Goal: Unclear

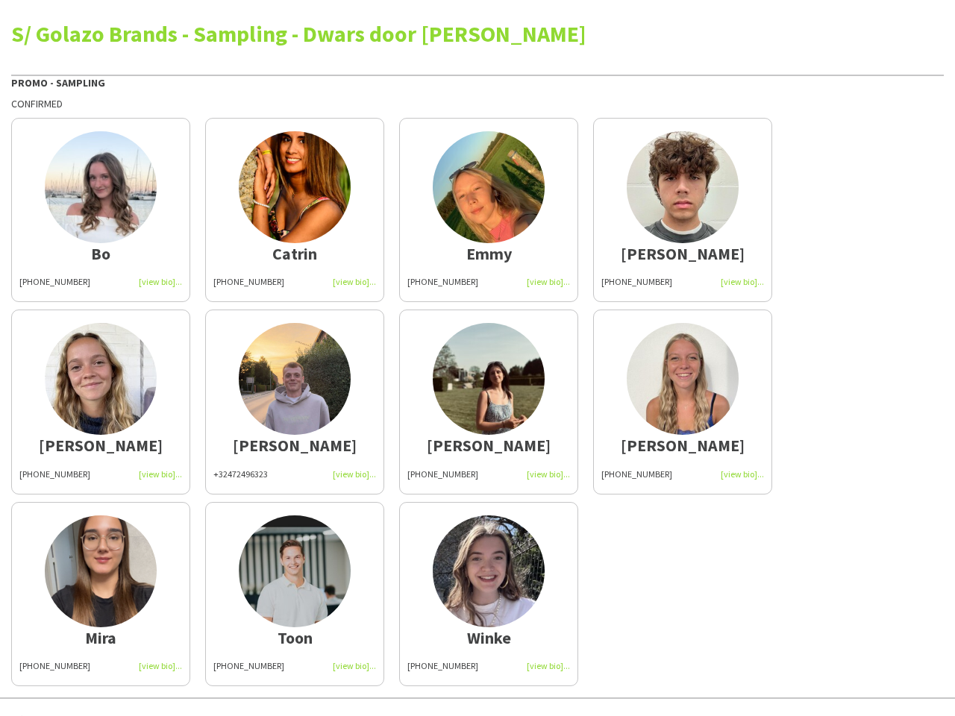
click at [478, 358] on img at bounding box center [489, 379] width 112 height 112
click at [101, 210] on img at bounding box center [101, 187] width 112 height 112
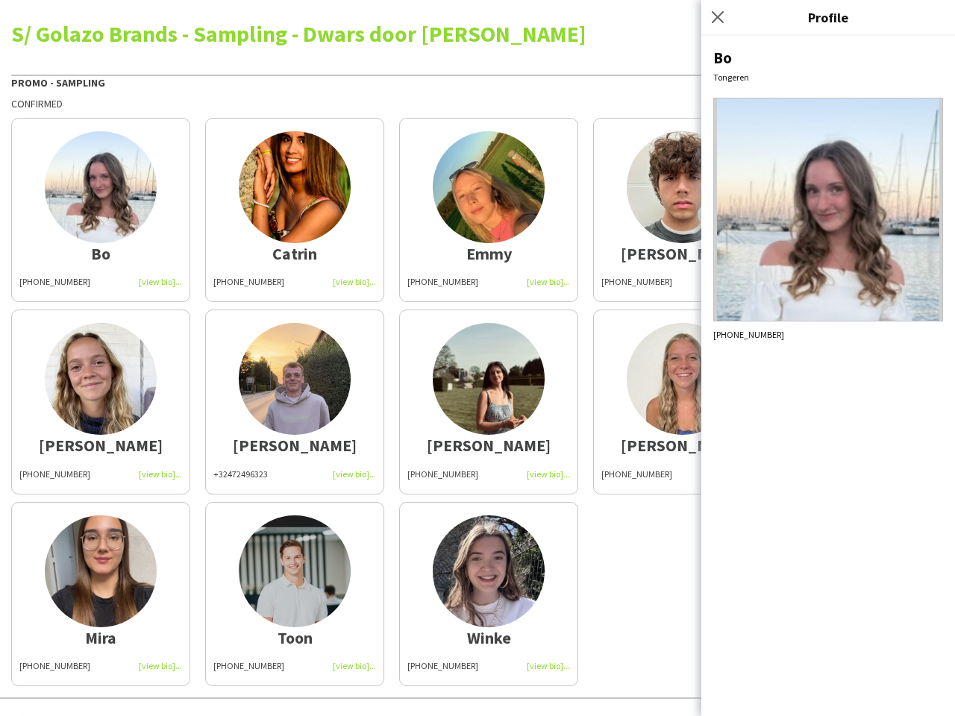
click at [295, 210] on img at bounding box center [295, 187] width 112 height 112
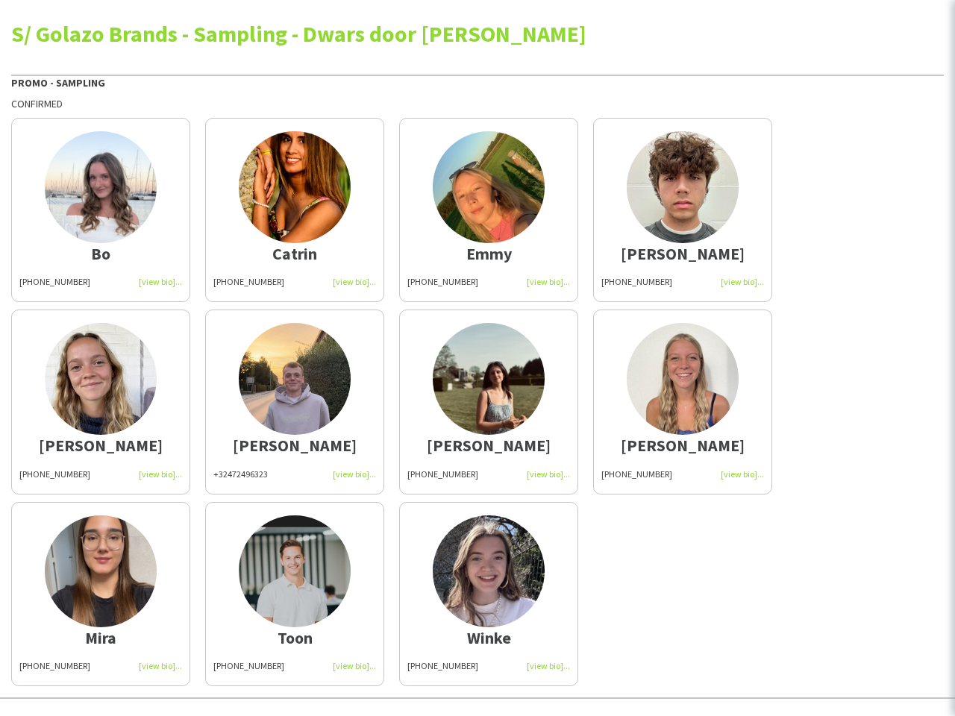
click at [489, 210] on img at bounding box center [489, 187] width 112 height 112
click at [683, 210] on img at bounding box center [683, 187] width 112 height 112
click at [101, 401] on img at bounding box center [101, 379] width 112 height 112
click at [295, 401] on img at bounding box center [295, 379] width 112 height 112
click at [489, 401] on img at bounding box center [489, 379] width 112 height 112
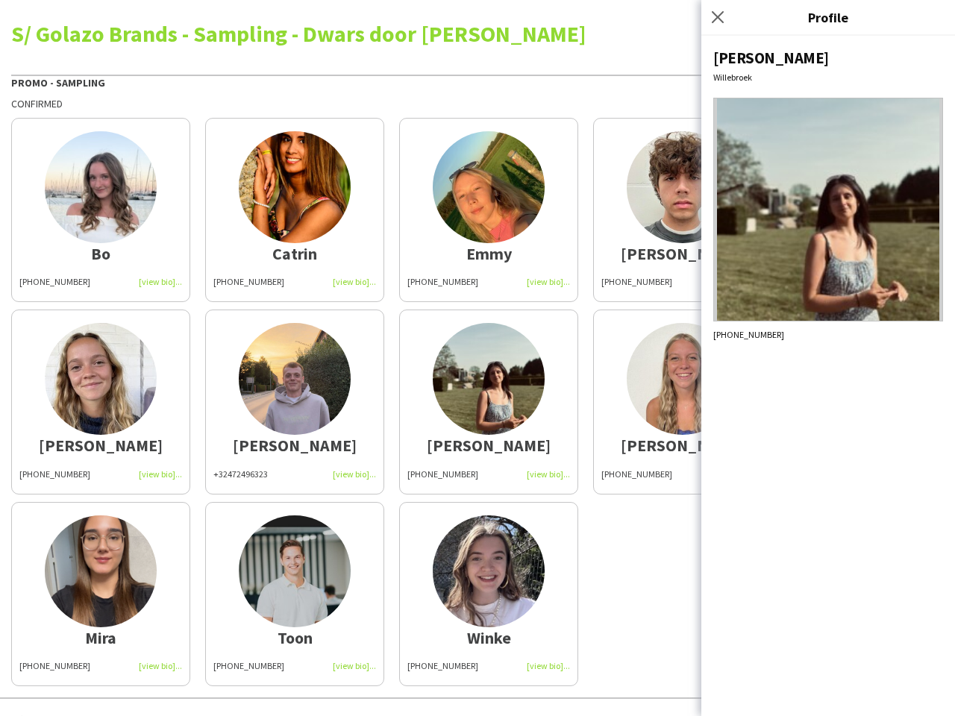
click at [683, 401] on img at bounding box center [683, 379] width 112 height 112
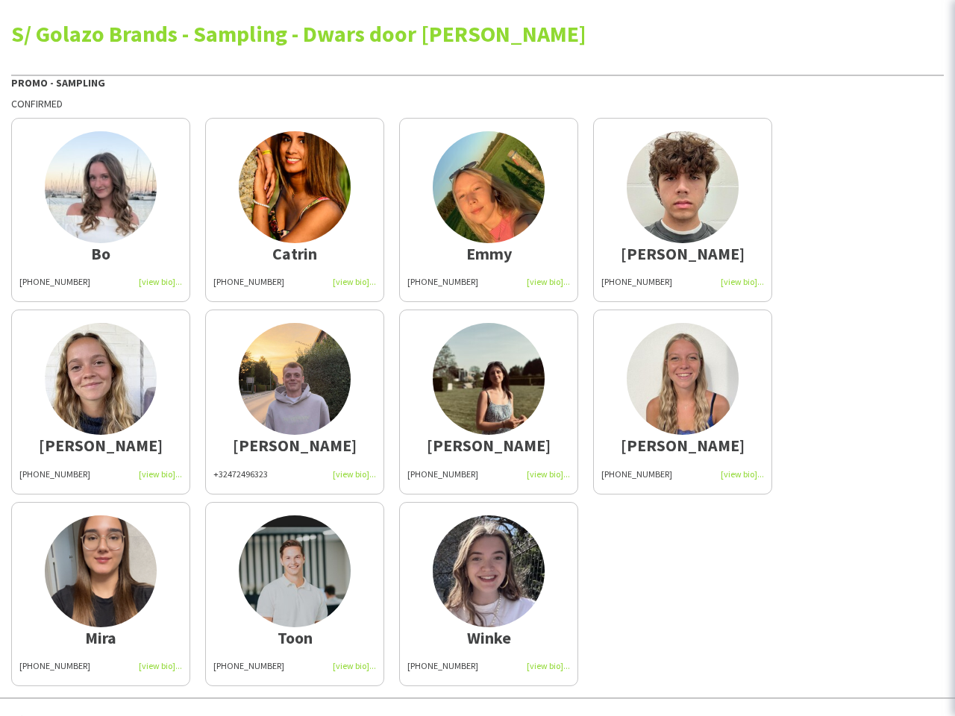
click at [101, 594] on img at bounding box center [101, 572] width 112 height 112
